Goal: Task Accomplishment & Management: Manage account settings

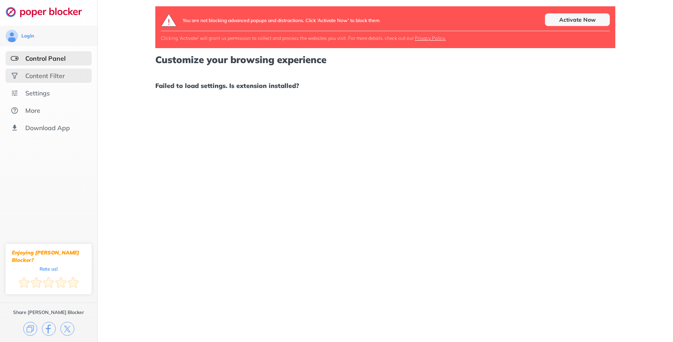
click at [66, 73] on div "Content Filter" at bounding box center [49, 76] width 86 height 14
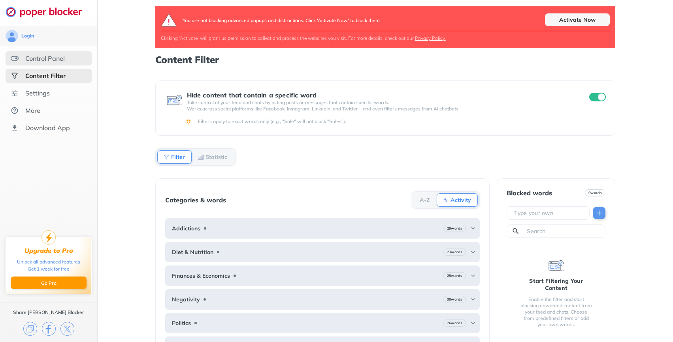
click at [53, 62] on div "Control Panel" at bounding box center [44, 58] width 39 height 8
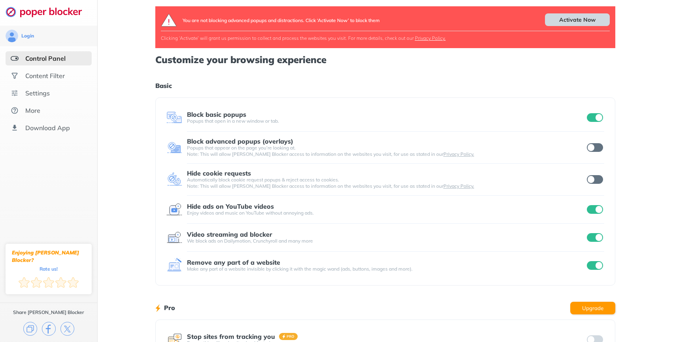
click at [577, 21] on div "Activate Now" at bounding box center [577, 19] width 65 height 13
